Goal: Book appointment/travel/reservation

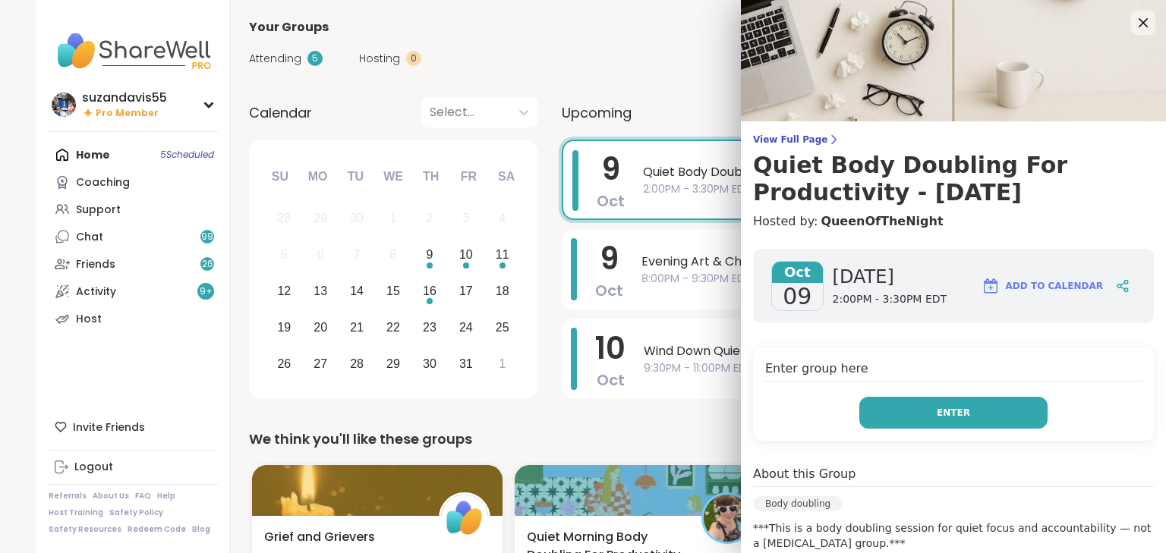
click at [969, 415] on button "Enter" at bounding box center [953, 413] width 188 height 32
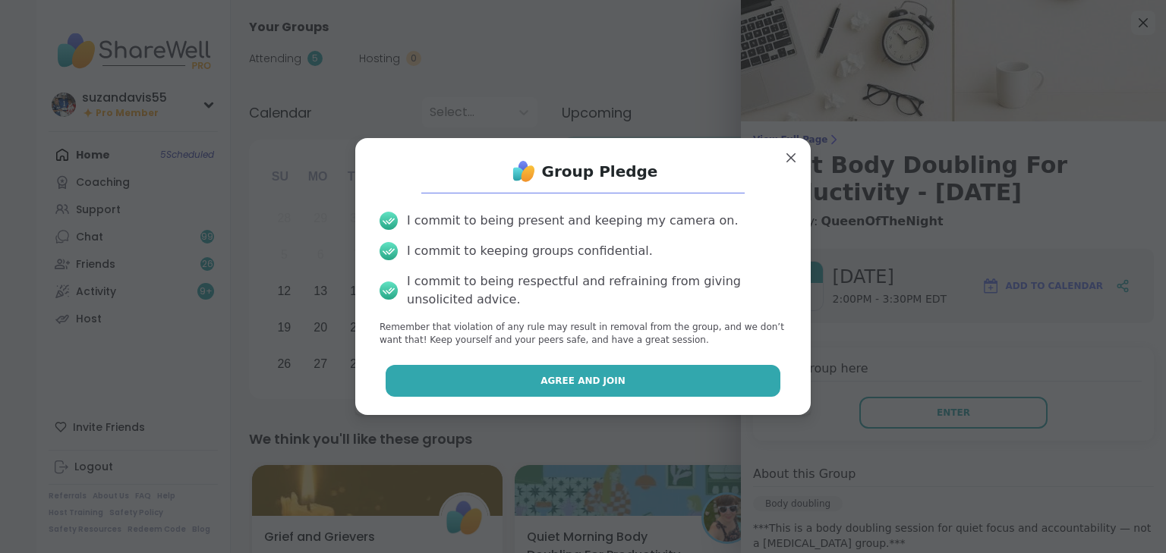
click at [653, 378] on button "Agree and Join" at bounding box center [584, 381] width 396 height 32
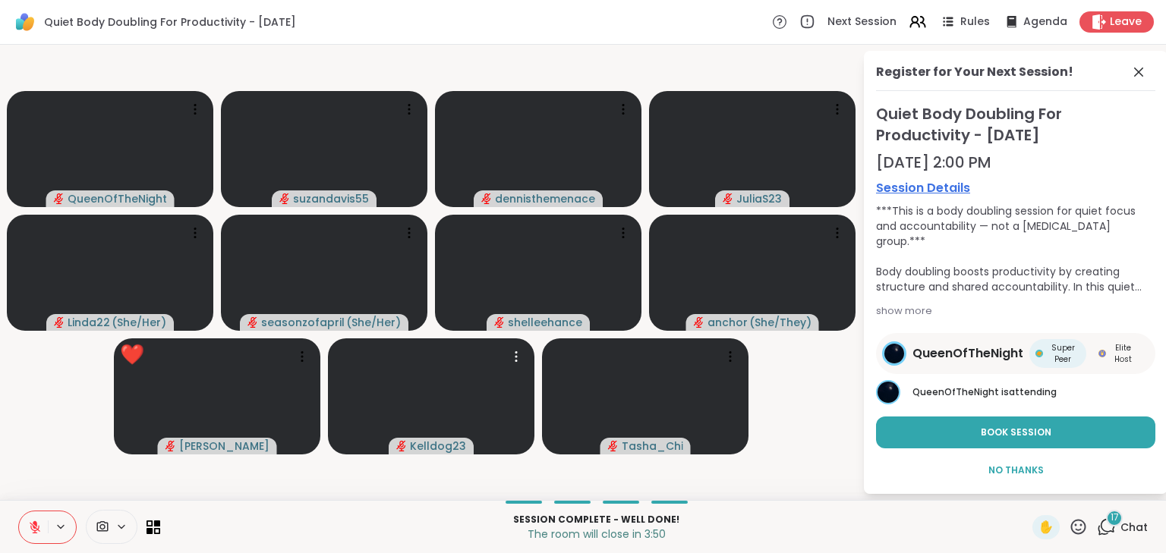
click at [36, 531] on icon at bounding box center [35, 528] width 14 height 14
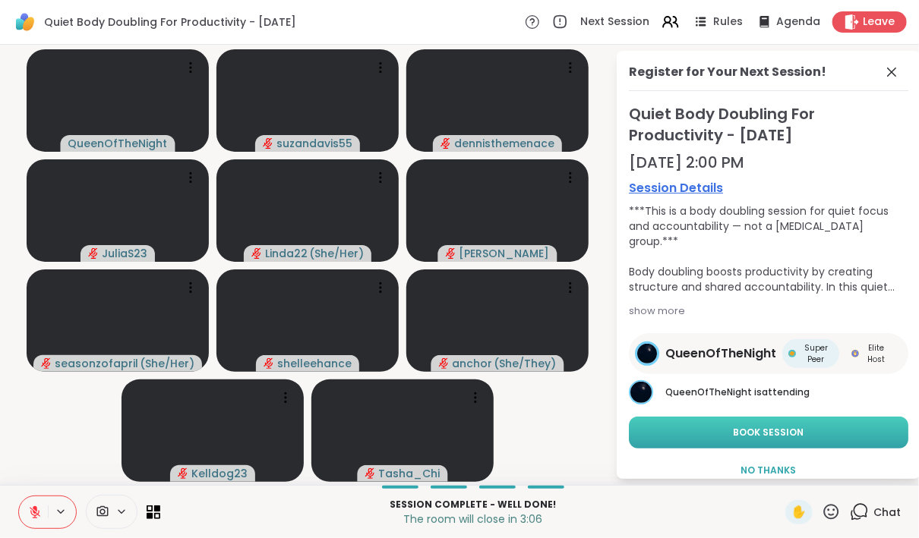
click at [733, 437] on span "Book Session" at bounding box center [768, 433] width 71 height 14
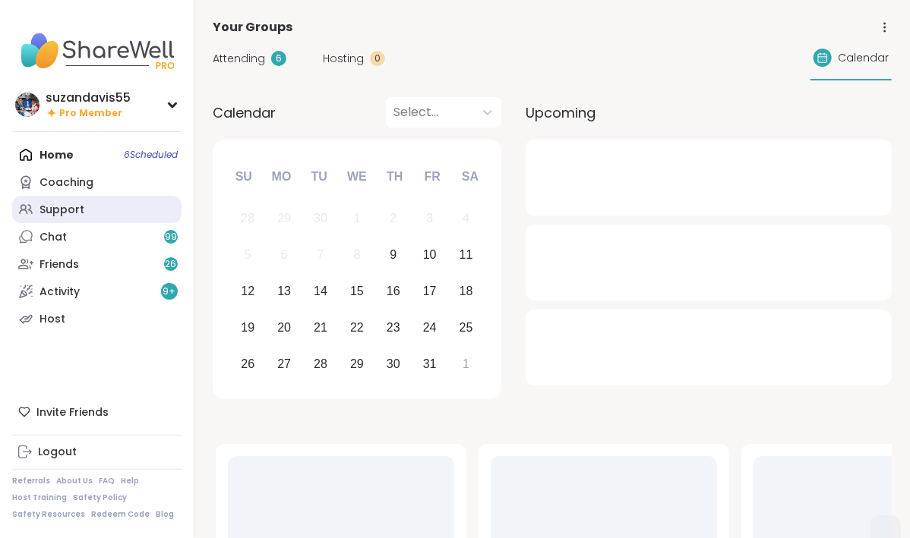
click at [67, 206] on div "Support" at bounding box center [61, 210] width 45 height 15
